Goal: Navigation & Orientation: Go to known website

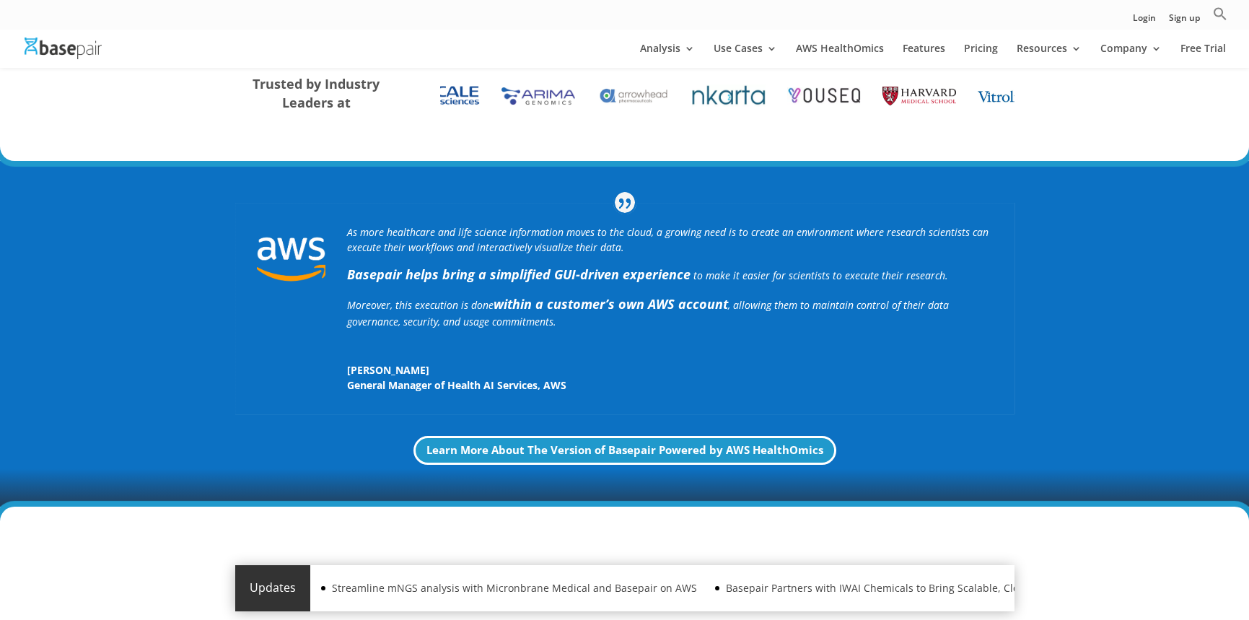
scroll to position [64, 0]
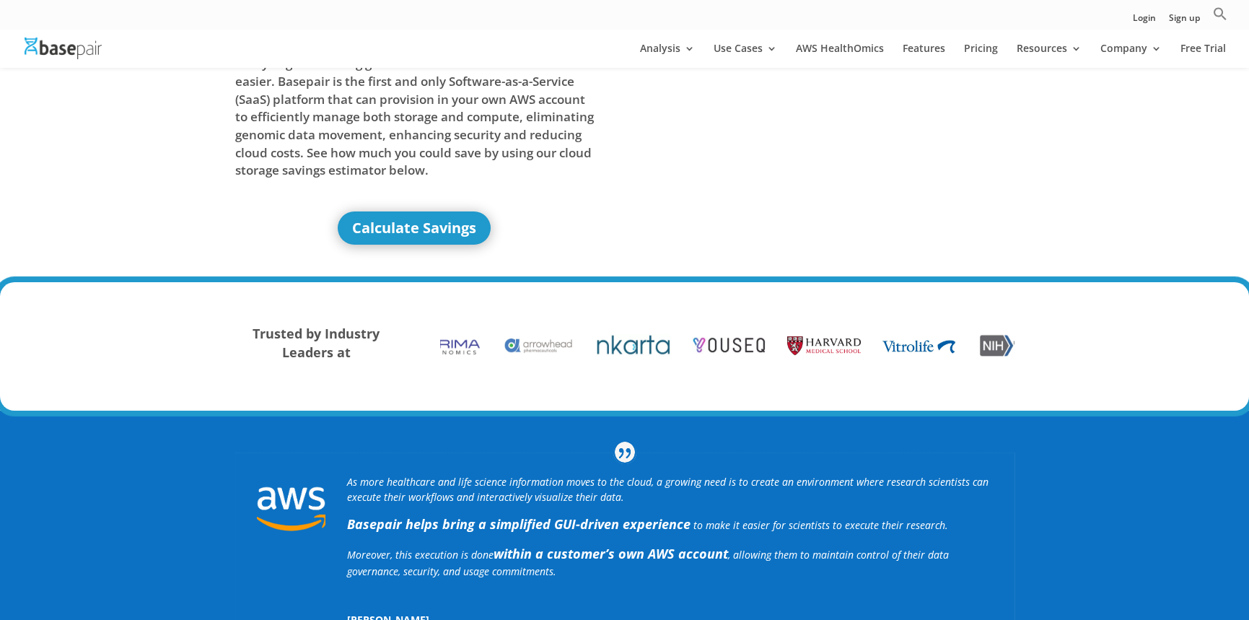
click at [82, 43] on img at bounding box center [63, 48] width 77 height 21
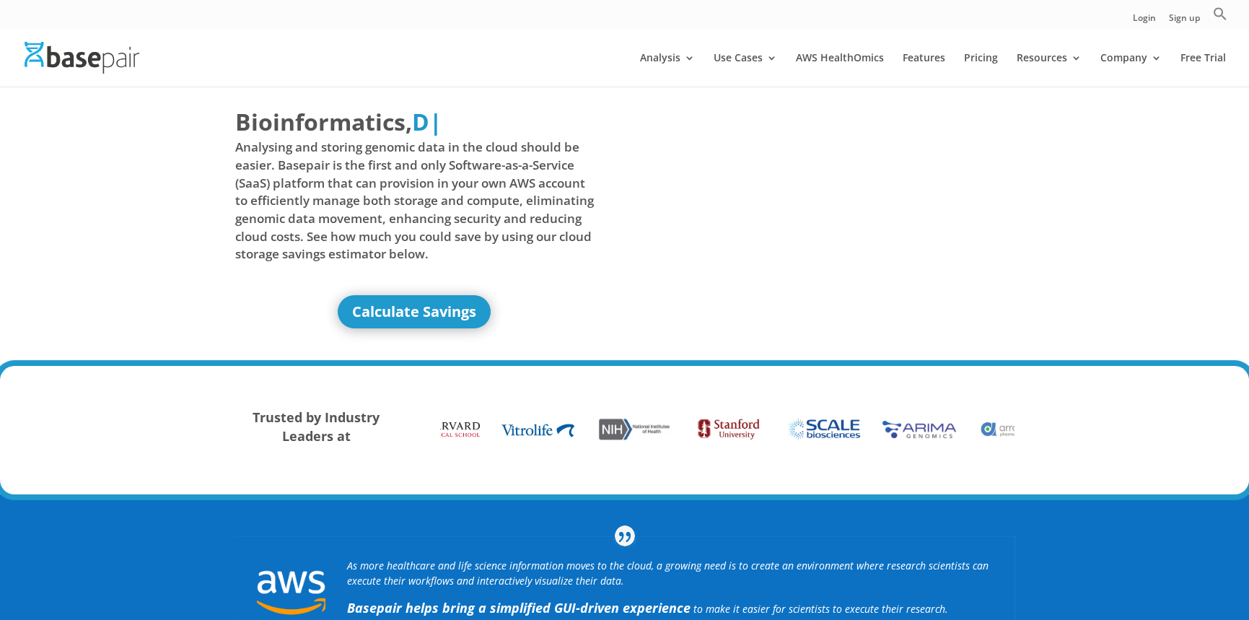
click at [397, 22] on div "Login Sign up Search for: Search Button" at bounding box center [624, 14] width 1249 height 29
